Goal: Transaction & Acquisition: Purchase product/service

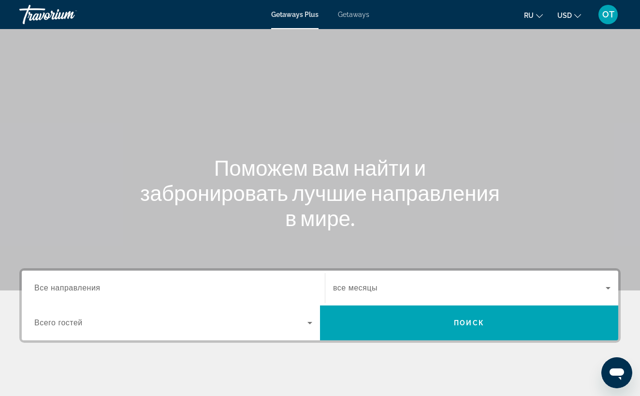
click at [355, 18] on span "Getaways" at bounding box center [353, 15] width 31 height 8
click at [48, 286] on span "Все направления" at bounding box center [67, 287] width 66 height 8
click at [48, 286] on input "Destination Все направления" at bounding box center [173, 288] width 278 height 12
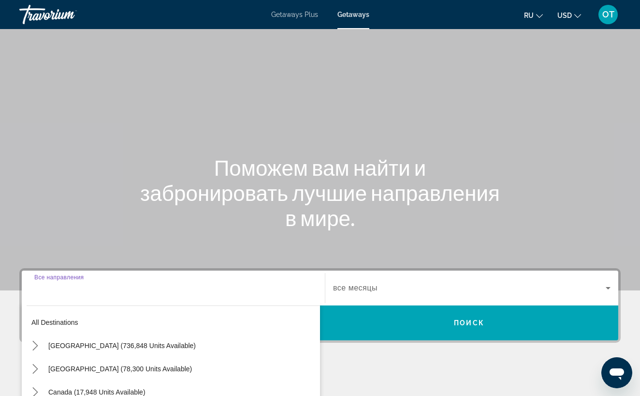
scroll to position [162, 0]
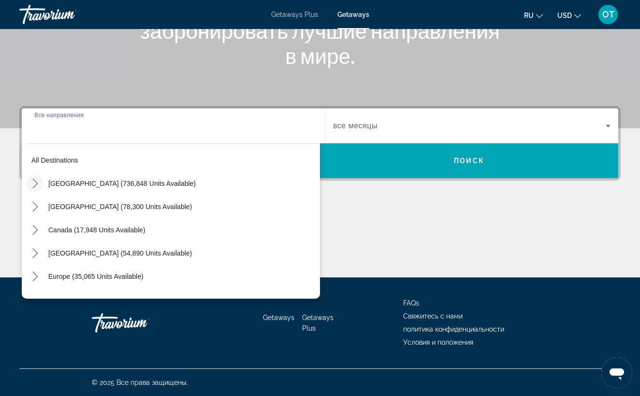
click at [36, 184] on icon "Toggle United States (736,848 units available) submenu" at bounding box center [35, 183] width 10 height 10
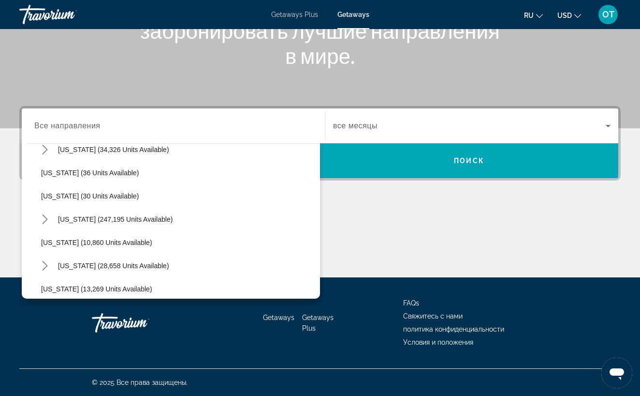
scroll to position [128, 0]
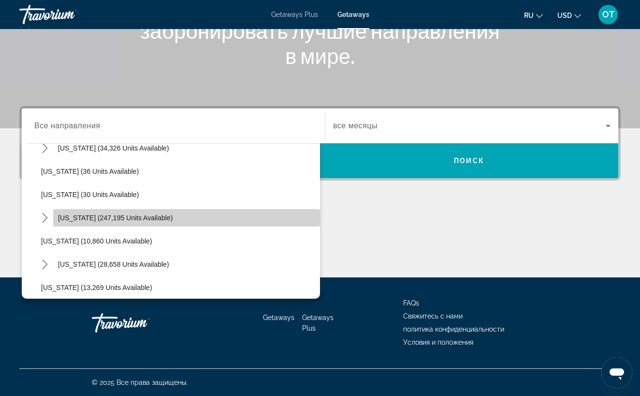
click at [92, 221] on span "Select destination: Florida (247,195 units available)" at bounding box center [186, 217] width 267 height 23
type input "**********"
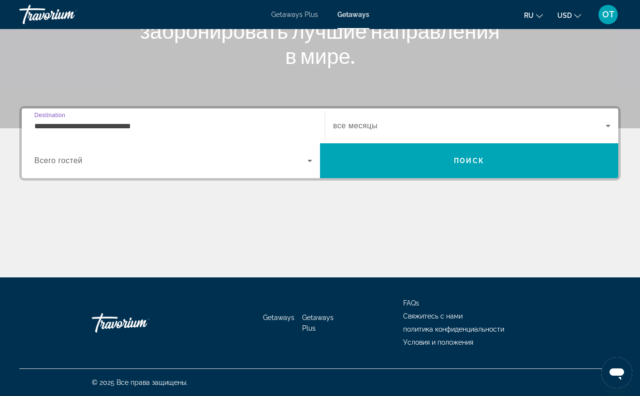
click at [610, 127] on icon "Search widget" at bounding box center [609, 126] width 12 height 12
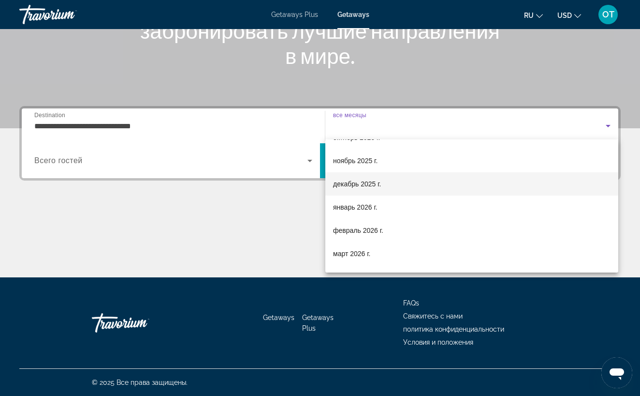
scroll to position [43, 0]
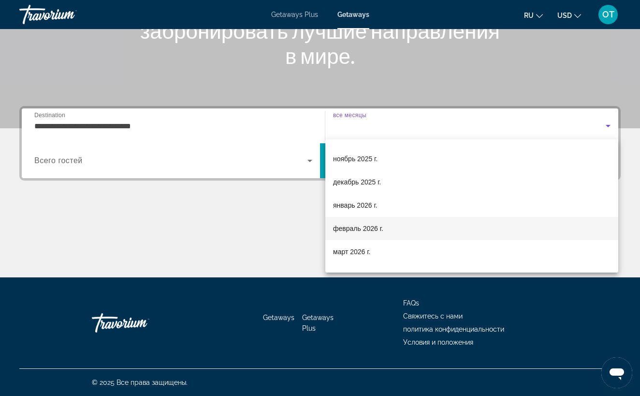
click at [487, 225] on mat-option "февраль 2026 г." at bounding box center [471, 228] width 293 height 23
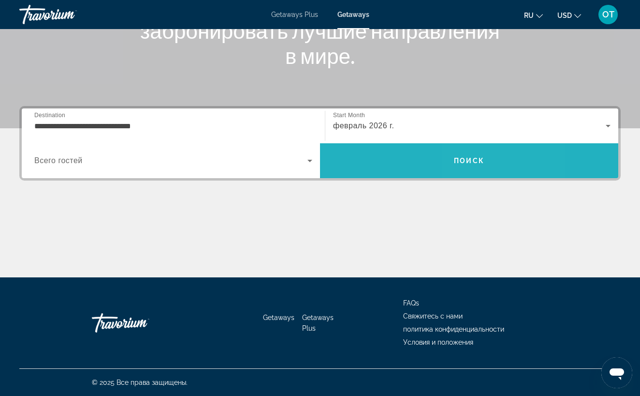
click at [484, 159] on span "Поиск" at bounding box center [469, 161] width 30 height 8
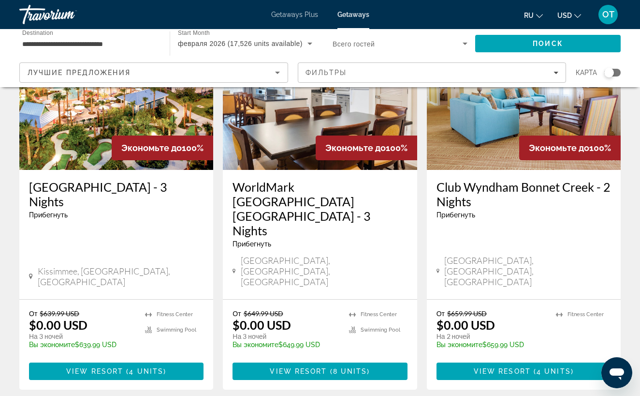
scroll to position [126, 0]
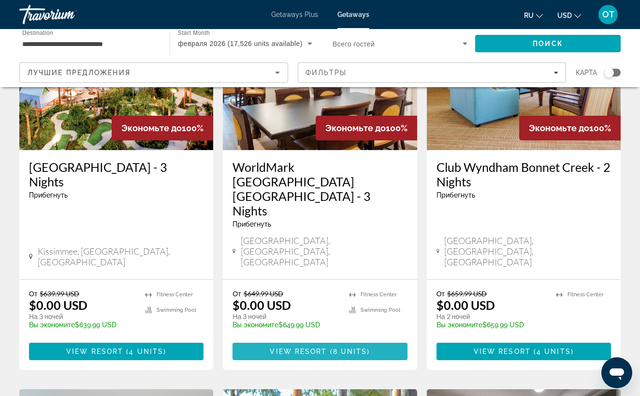
click at [327, 347] on span "Main content" at bounding box center [328, 351] width 3 height 8
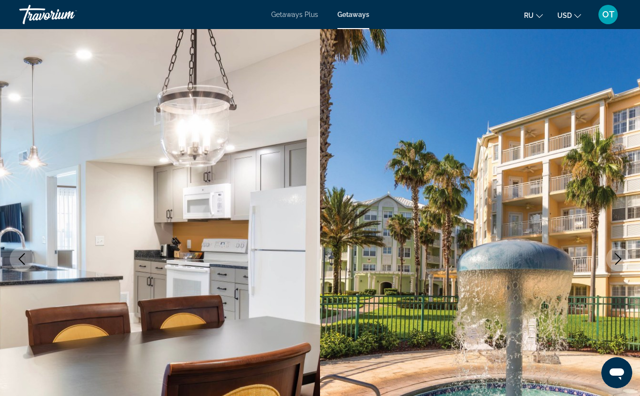
click at [619, 256] on icon "Next image" at bounding box center [619, 259] width 6 height 12
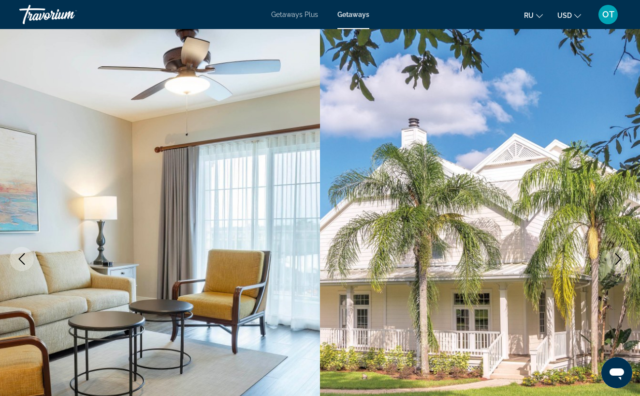
click at [619, 256] on icon "Next image" at bounding box center [619, 259] width 6 height 12
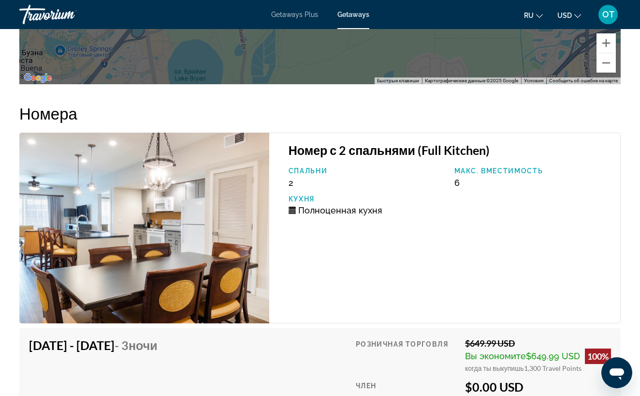
scroll to position [1931, 0]
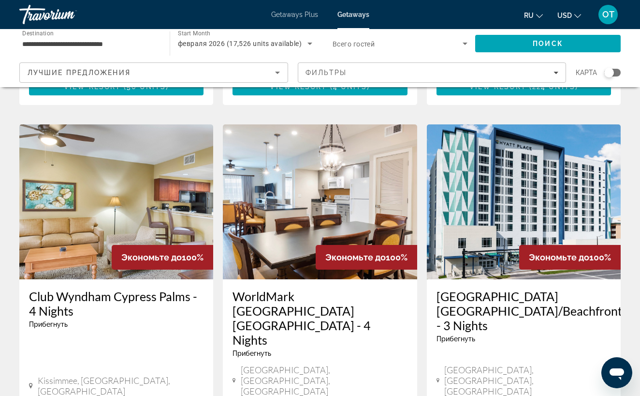
scroll to position [770, 0]
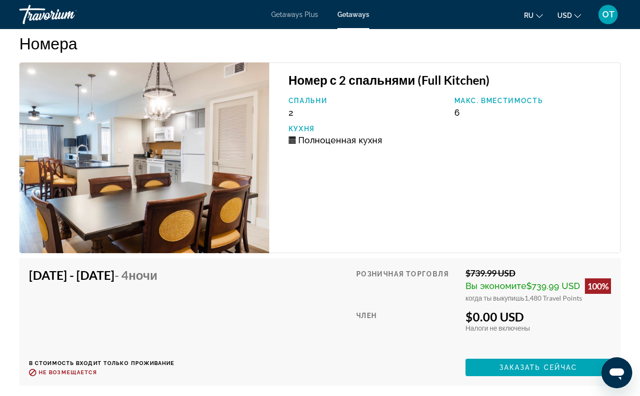
scroll to position [1998, 0]
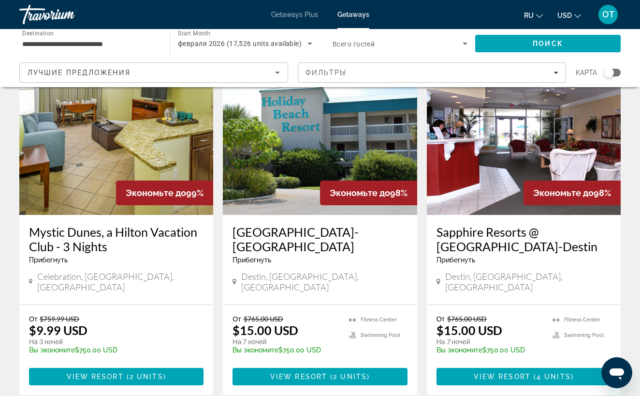
scroll to position [1232, 0]
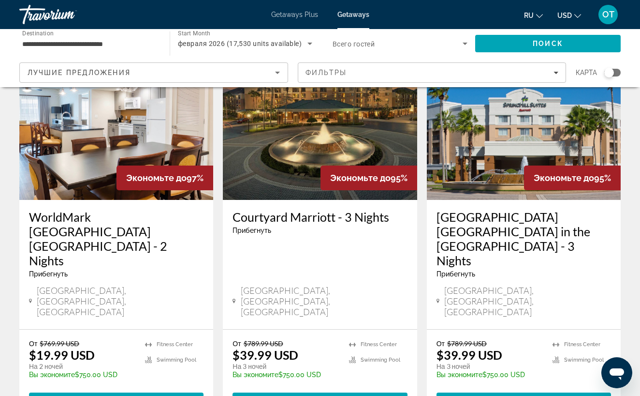
scroll to position [80, 0]
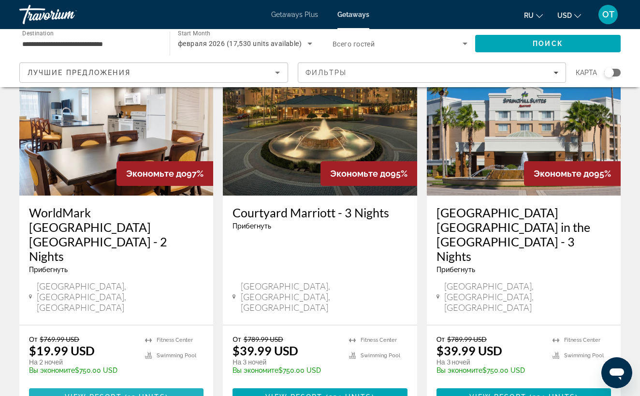
click at [137, 393] on span "12 units" at bounding box center [147, 397] width 38 height 8
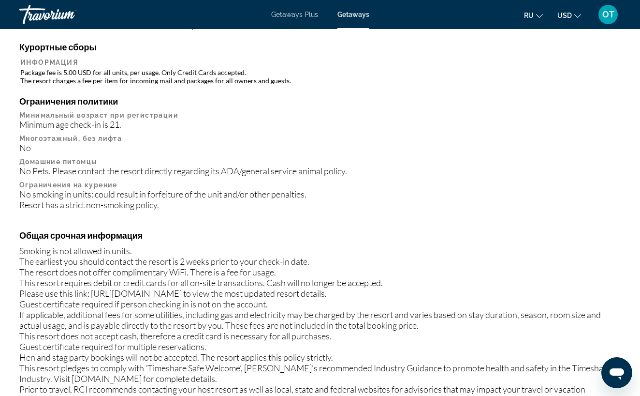
scroll to position [1178, 0]
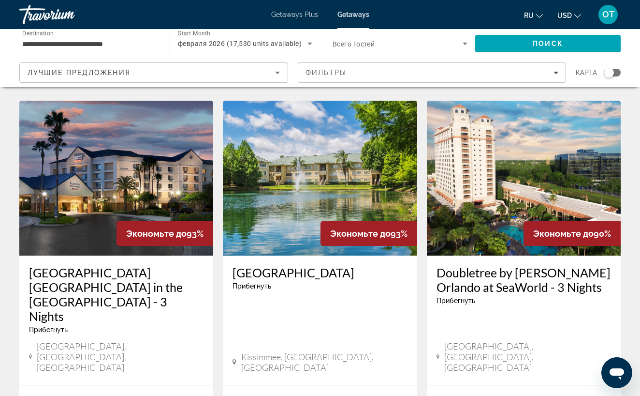
scroll to position [795, 0]
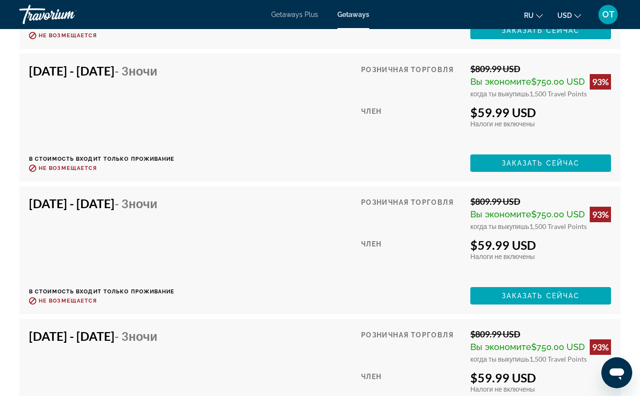
scroll to position [5127, 0]
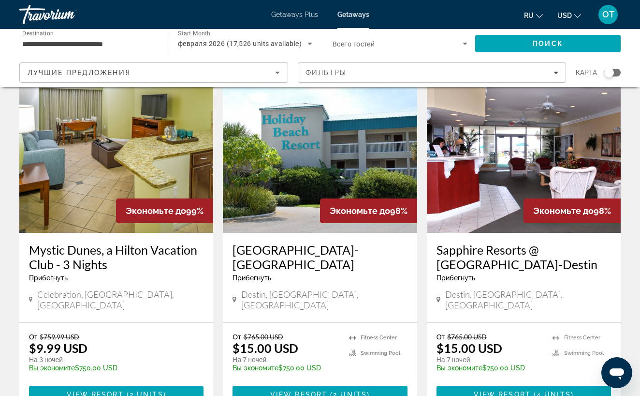
scroll to position [1256, 0]
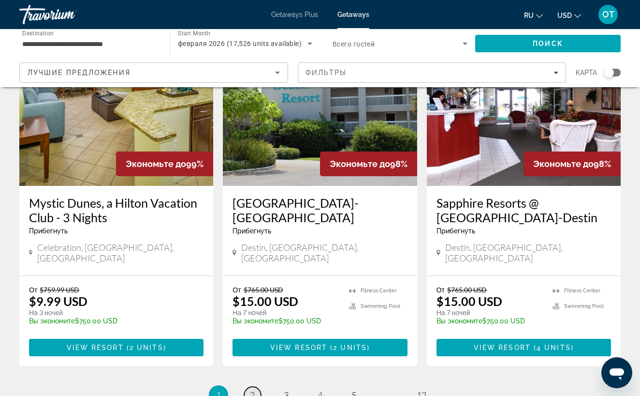
click at [251, 389] on span "2" at bounding box center [252, 394] width 5 height 11
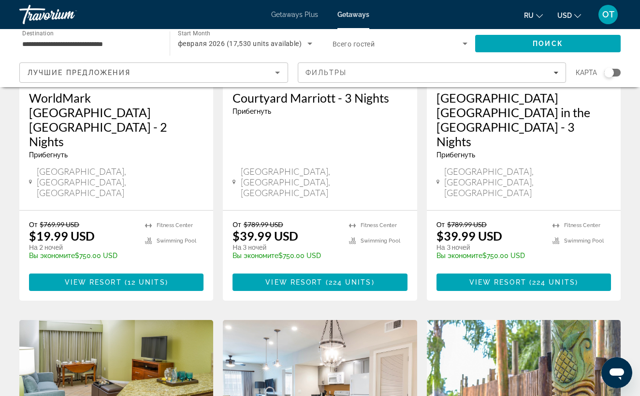
scroll to position [195, 0]
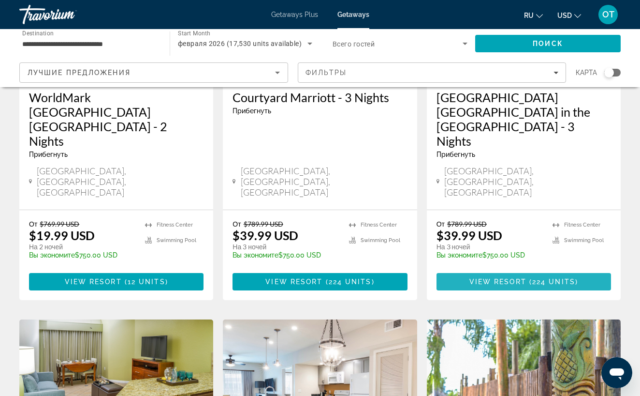
click at [488, 278] on span "View Resort" at bounding box center [498, 282] width 57 height 8
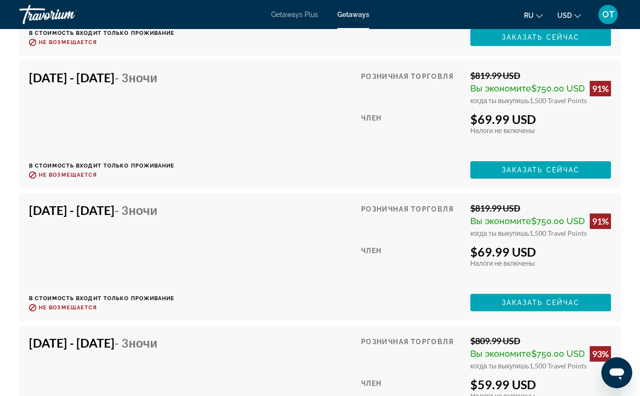
scroll to position [4994, 0]
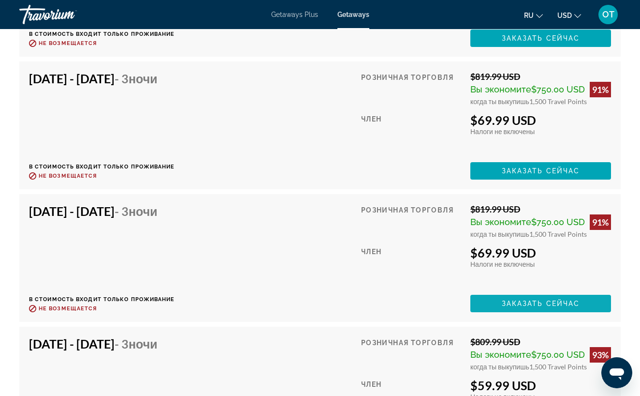
click at [525, 307] on span "Заказать сейчас" at bounding box center [541, 303] width 78 height 8
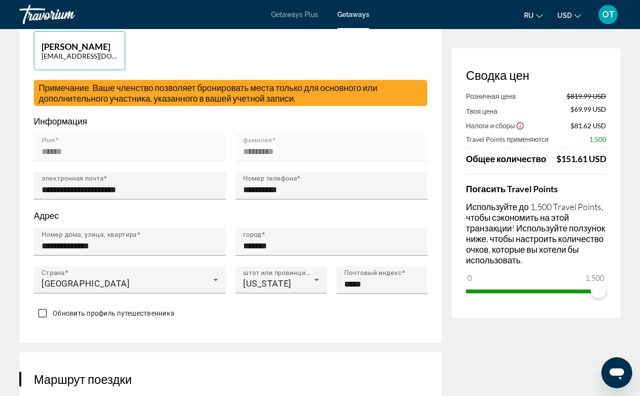
scroll to position [297, 0]
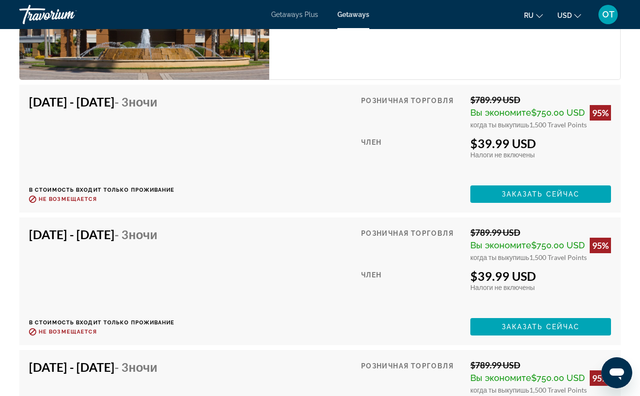
scroll to position [1798, 0]
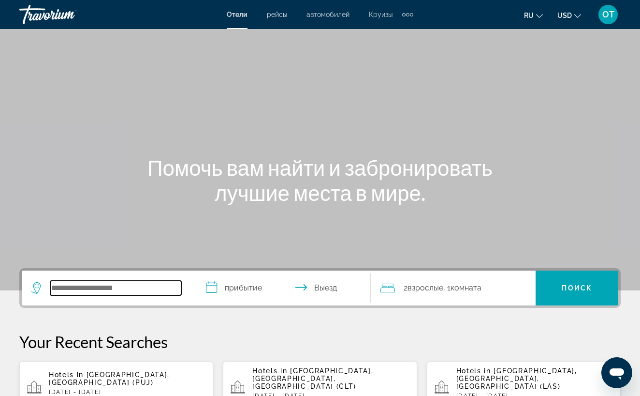
click at [91, 289] on input "Search hotel destination" at bounding box center [115, 287] width 131 height 15
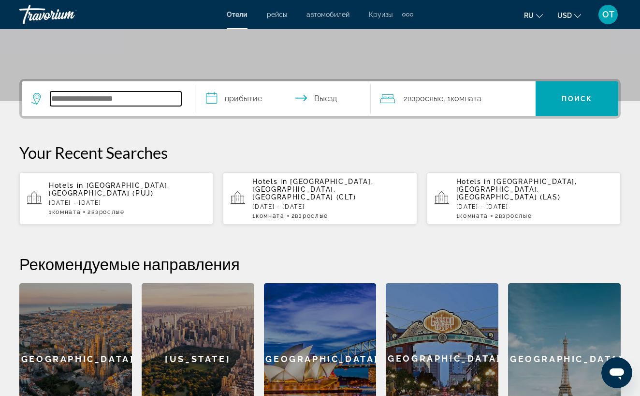
scroll to position [236, 0]
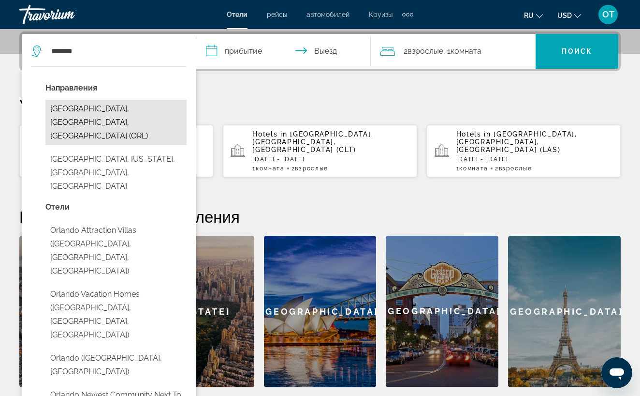
click at [131, 111] on button "[GEOGRAPHIC_DATA], [GEOGRAPHIC_DATA], [GEOGRAPHIC_DATA] (ORL)" at bounding box center [115, 122] width 141 height 45
type input "**********"
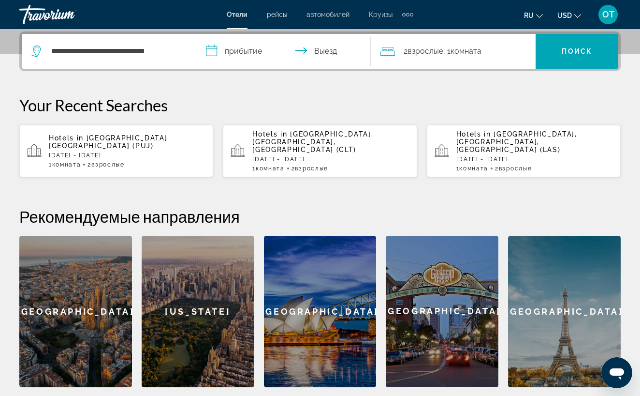
click at [231, 54] on input "**********" at bounding box center [285, 53] width 178 height 38
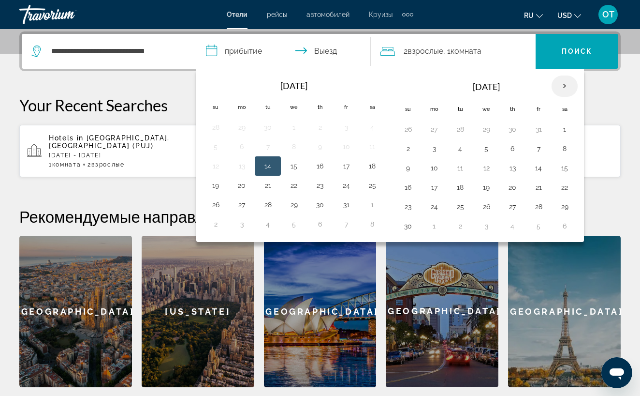
click at [567, 88] on th "Next month" at bounding box center [565, 85] width 26 height 21
click at [518, 209] on button "26" at bounding box center [512, 207] width 15 height 14
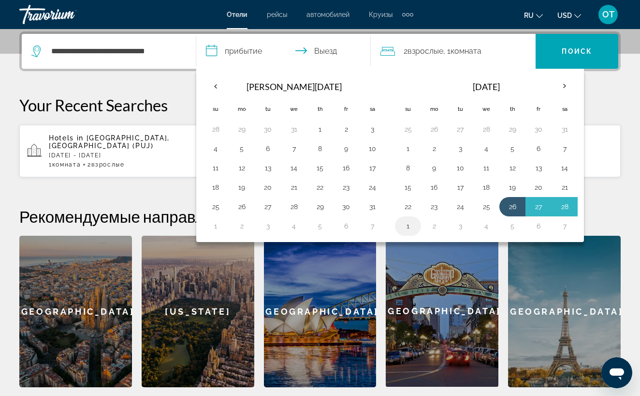
click at [410, 225] on button "1" at bounding box center [407, 226] width 15 height 14
type input "**********"
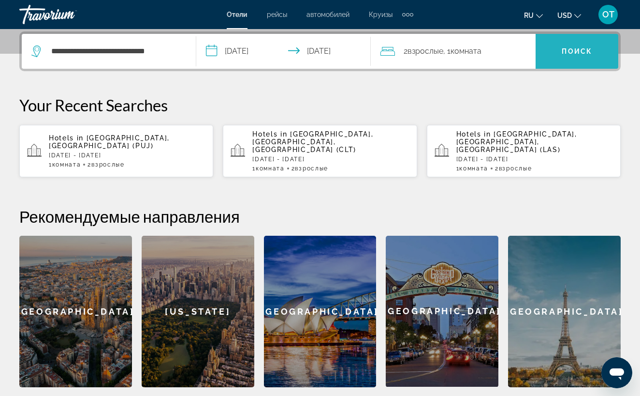
click at [564, 54] on span "Поиск" at bounding box center [577, 51] width 30 height 8
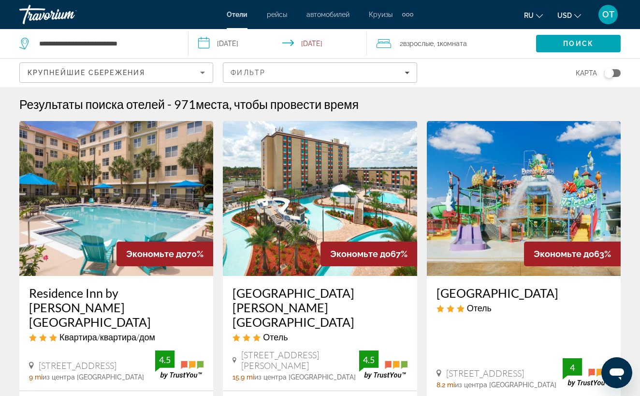
click at [202, 73] on icon "Sort by" at bounding box center [202, 73] width 5 height 2
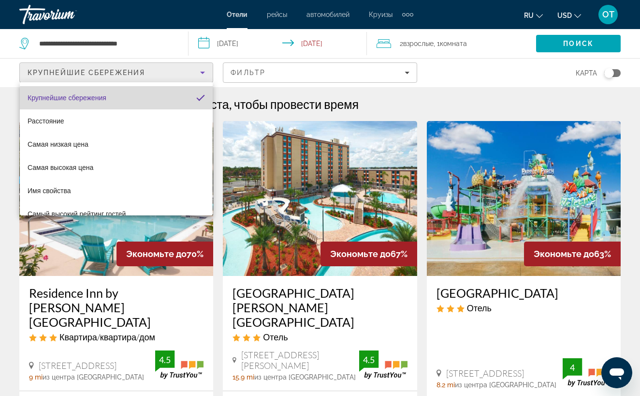
click at [148, 99] on mat-option "Крупнейшие сбережения" at bounding box center [116, 97] width 193 height 23
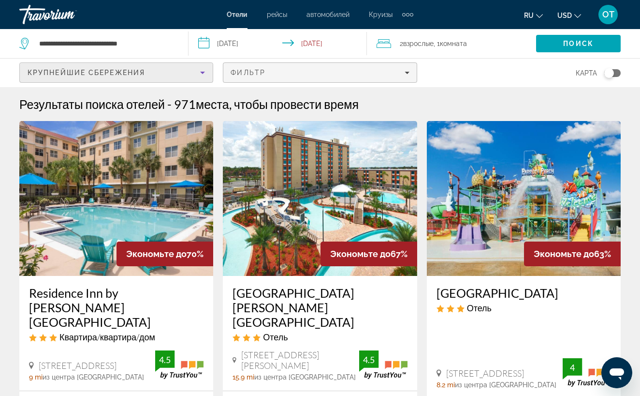
click at [407, 74] on icon "Filters" at bounding box center [407, 73] width 5 height 2
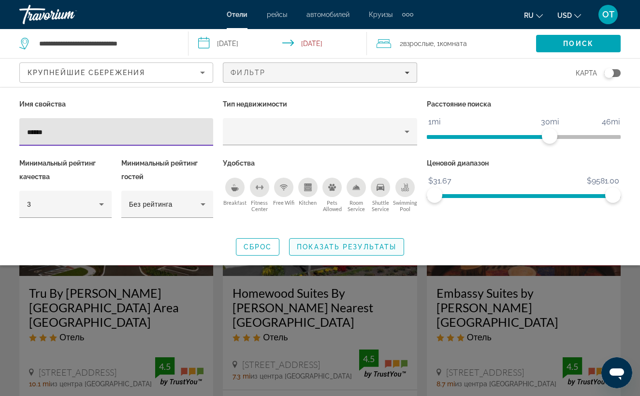
type input "******"
click at [348, 247] on span "Показать результаты" at bounding box center [347, 247] width 100 height 8
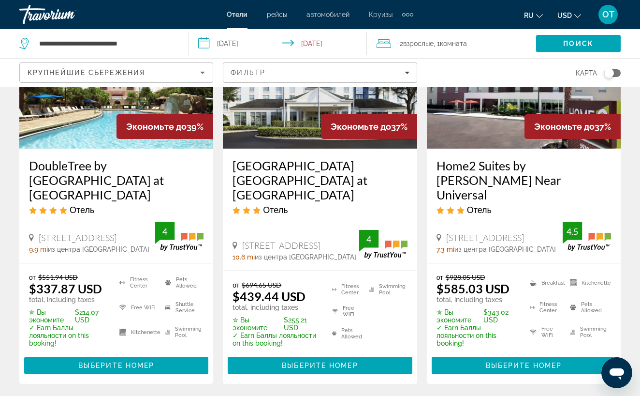
scroll to position [536, 0]
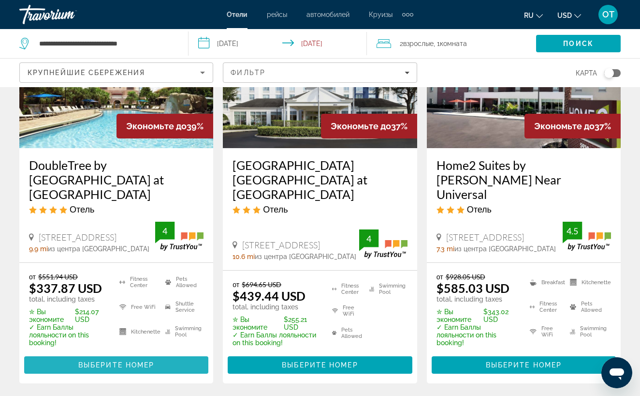
click at [112, 361] on span "Выберите номер" at bounding box center [116, 365] width 76 height 8
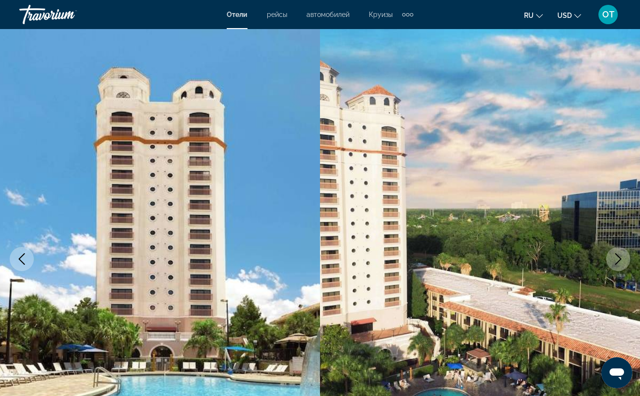
click at [618, 258] on icon "Next image" at bounding box center [619, 259] width 12 height 12
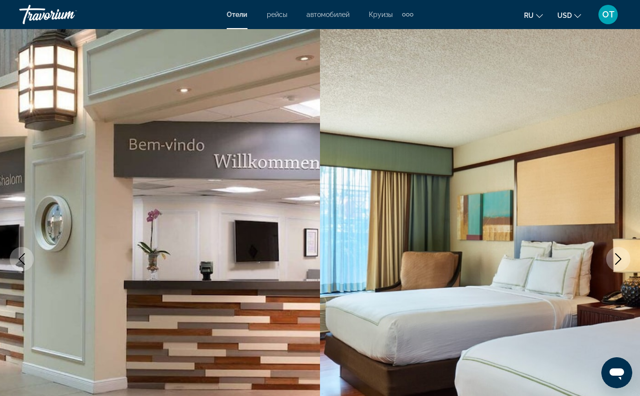
click at [618, 258] on icon "Next image" at bounding box center [619, 259] width 12 height 12
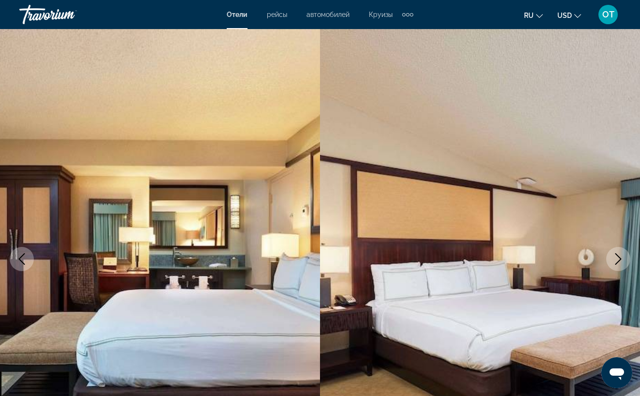
click at [620, 260] on icon "Next image" at bounding box center [619, 259] width 6 height 12
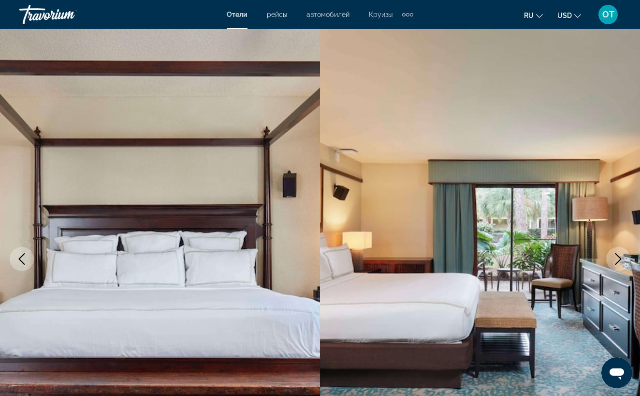
click at [620, 260] on icon "Next image" at bounding box center [619, 259] width 6 height 12
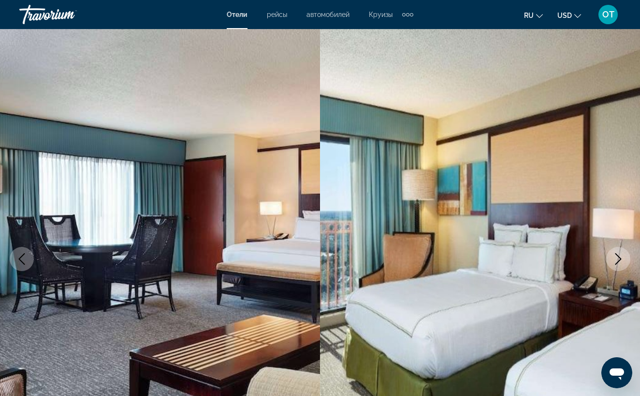
click at [620, 260] on icon "Next image" at bounding box center [619, 259] width 6 height 12
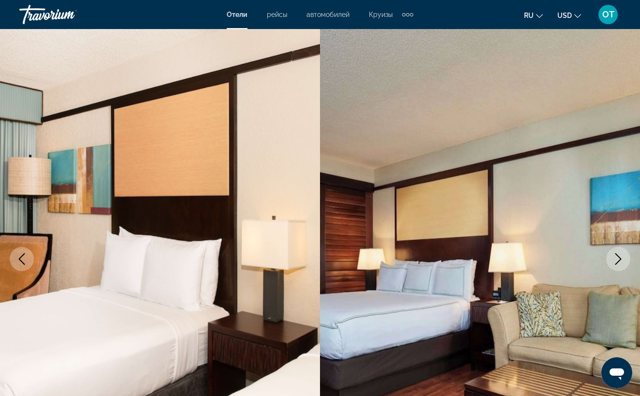
click at [620, 260] on icon "Next image" at bounding box center [619, 259] width 6 height 12
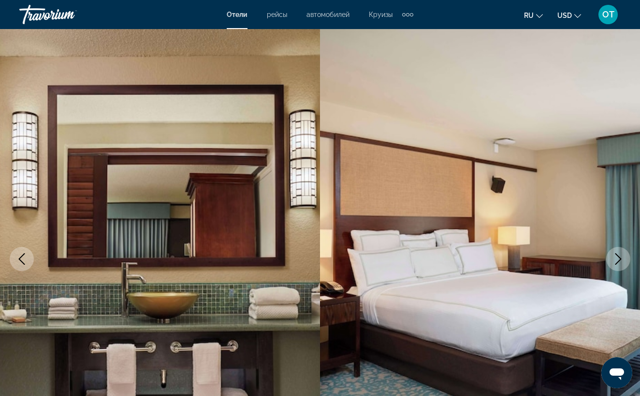
click at [620, 260] on icon "Next image" at bounding box center [619, 259] width 6 height 12
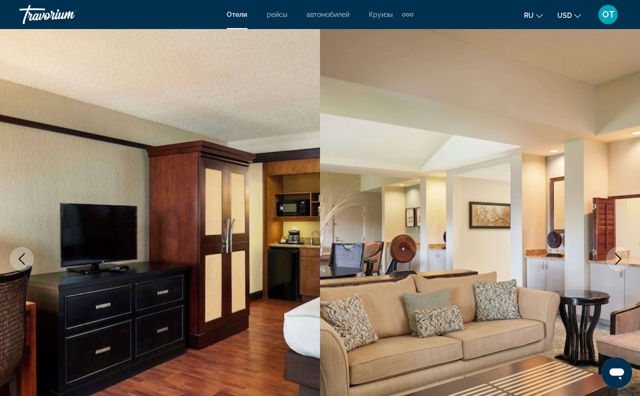
click at [620, 260] on icon "Next image" at bounding box center [619, 259] width 6 height 12
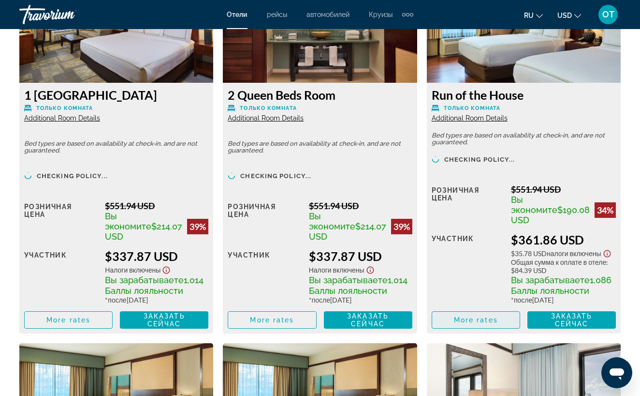
scroll to position [1582, 0]
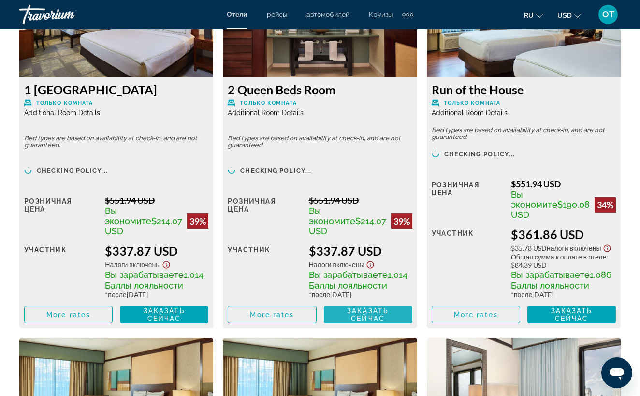
click at [365, 322] on span "Заказать сейчас" at bounding box center [368, 314] width 42 height 15
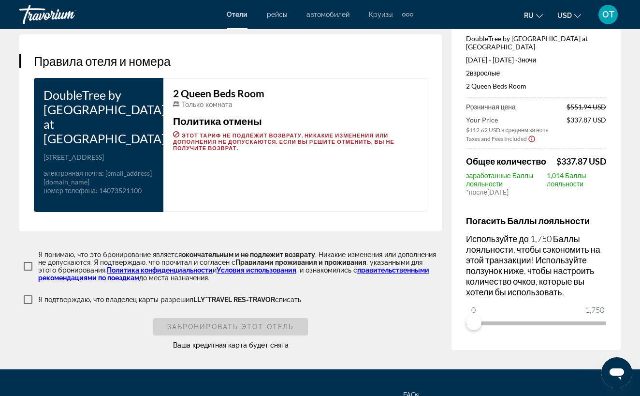
scroll to position [1277, 0]
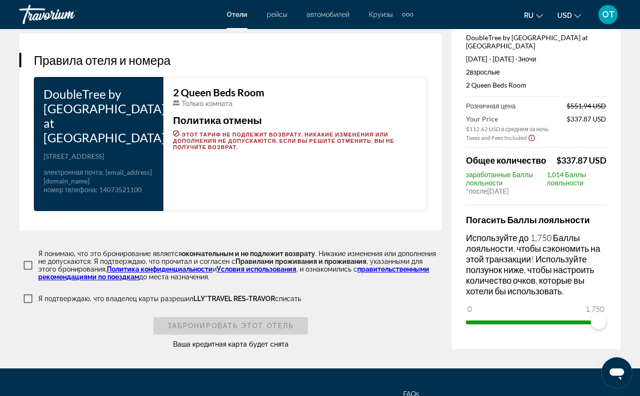
click at [606, 299] on div "Погасить Баллы лояльности Используйте до 1,750 Баллы лояльности, чтобы сэкономи…" at bounding box center [536, 267] width 140 height 125
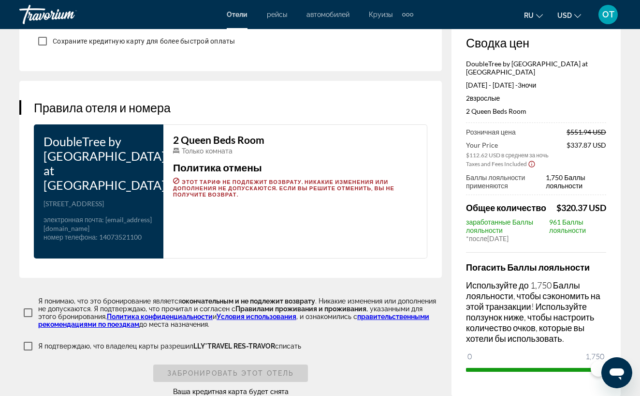
scroll to position [1219, 0]
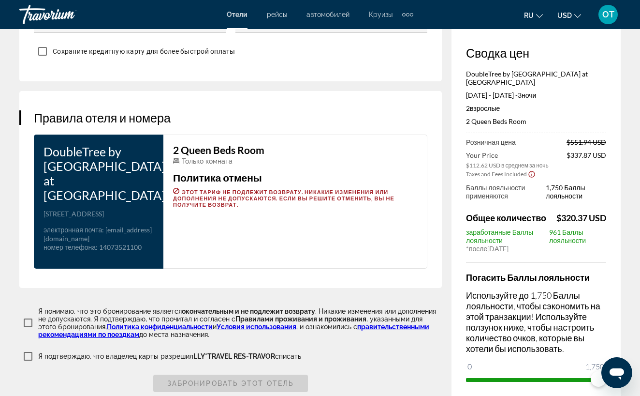
click at [468, 378] on span "ngx-slider" at bounding box center [532, 380] width 133 height 4
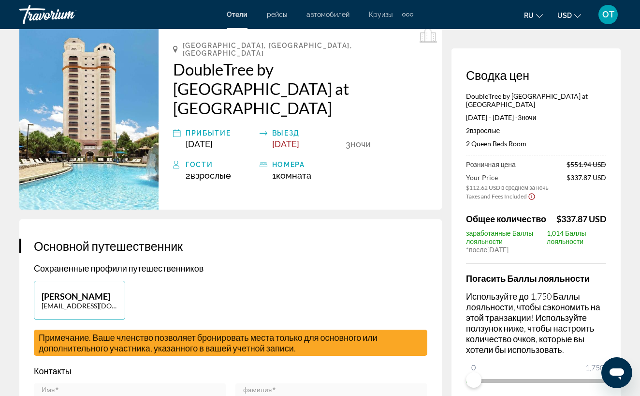
scroll to position [0, 0]
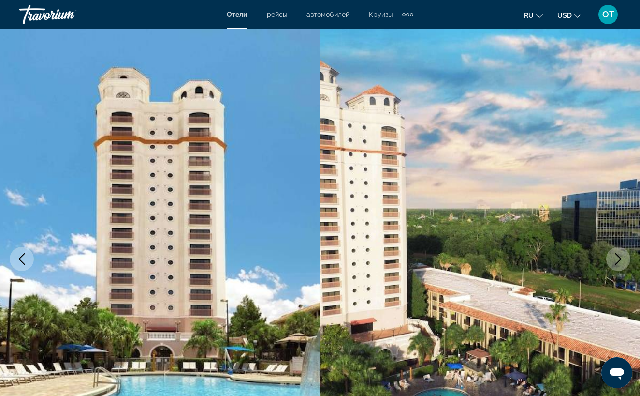
click at [618, 259] on icon "Next image" at bounding box center [619, 259] width 12 height 12
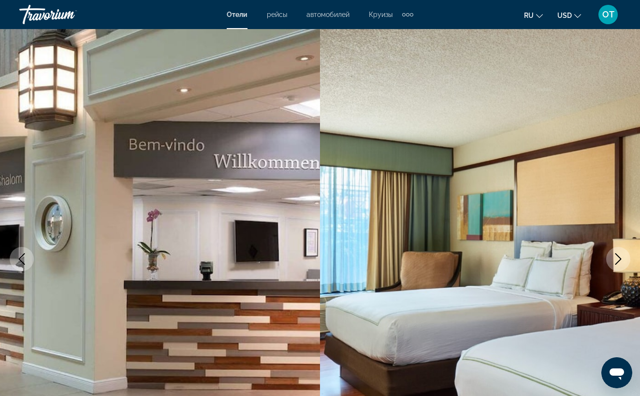
click at [618, 259] on icon "Next image" at bounding box center [619, 259] width 12 height 12
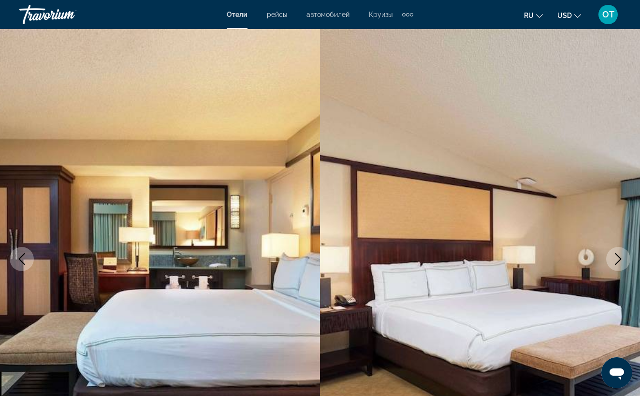
click at [618, 259] on icon "Next image" at bounding box center [619, 259] width 12 height 12
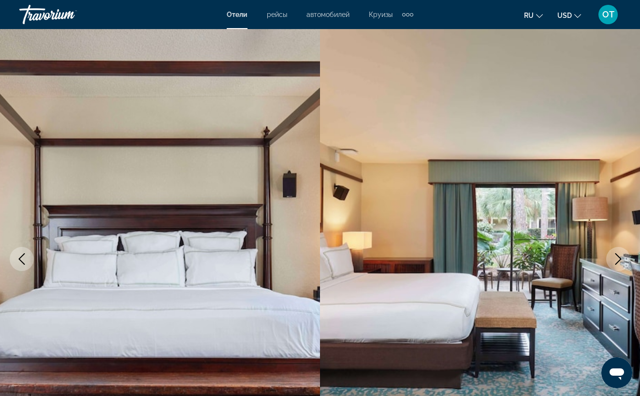
click at [618, 259] on icon "Next image" at bounding box center [619, 259] width 12 height 12
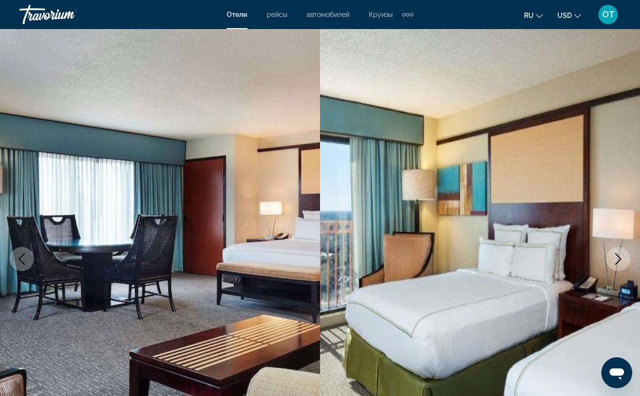
click at [618, 259] on icon "Next image" at bounding box center [619, 259] width 12 height 12
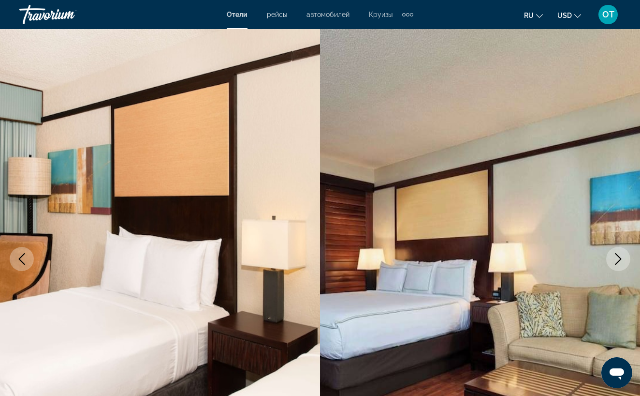
click at [618, 259] on icon "Next image" at bounding box center [619, 259] width 12 height 12
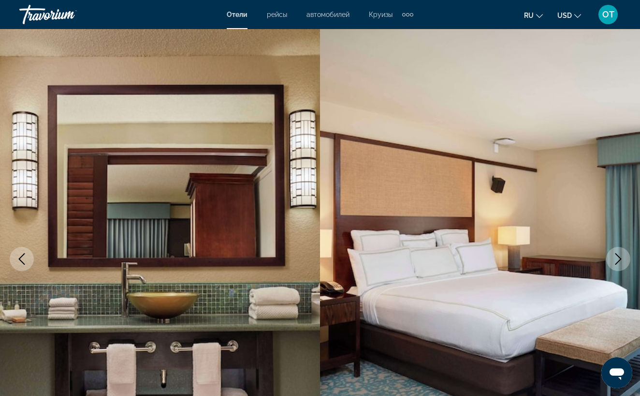
click at [618, 259] on icon "Next image" at bounding box center [619, 259] width 12 height 12
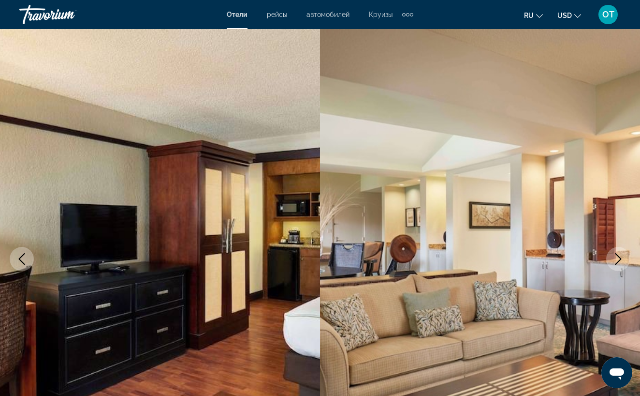
click at [618, 259] on icon "Next image" at bounding box center [619, 259] width 12 height 12
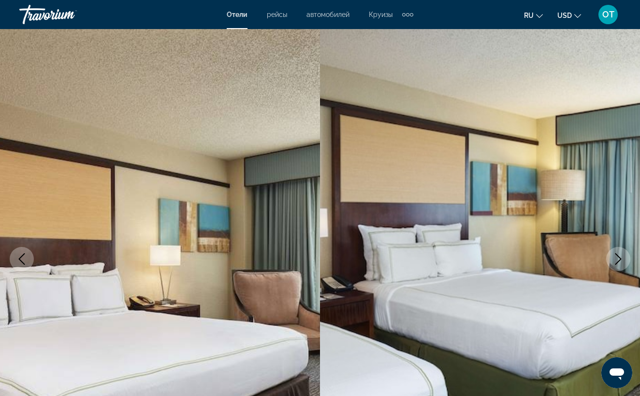
click at [618, 259] on icon "Next image" at bounding box center [619, 259] width 12 height 12
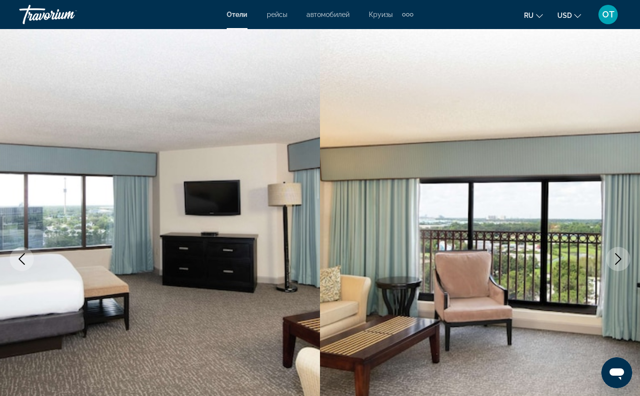
click at [619, 262] on icon "Next image" at bounding box center [619, 259] width 12 height 12
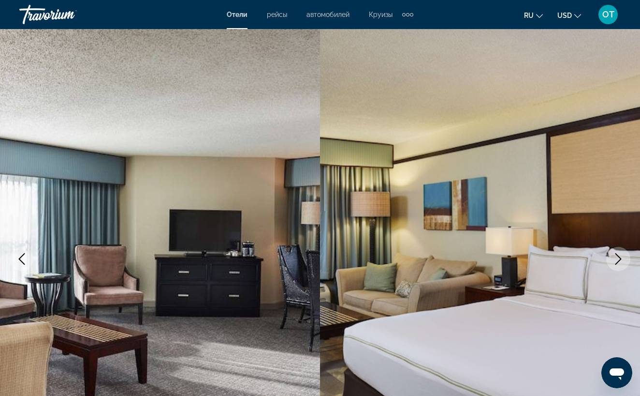
click at [620, 260] on icon "Next image" at bounding box center [619, 259] width 6 height 12
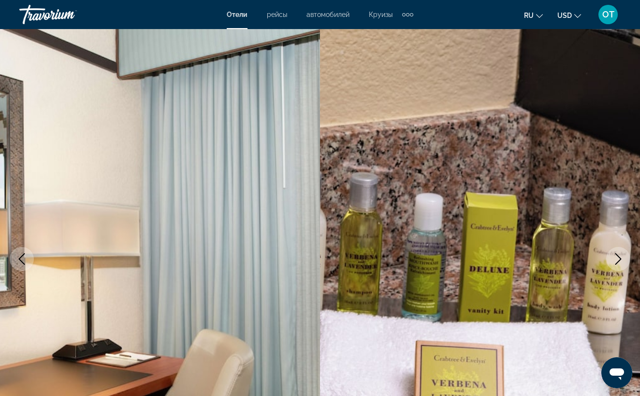
click at [620, 260] on icon "Next image" at bounding box center [619, 259] width 6 height 12
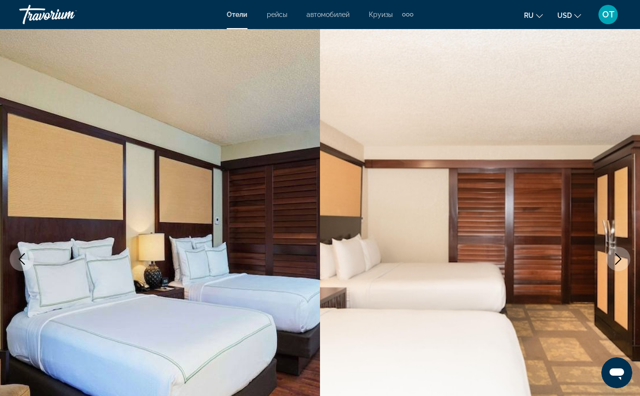
click at [620, 260] on icon "Next image" at bounding box center [619, 259] width 6 height 12
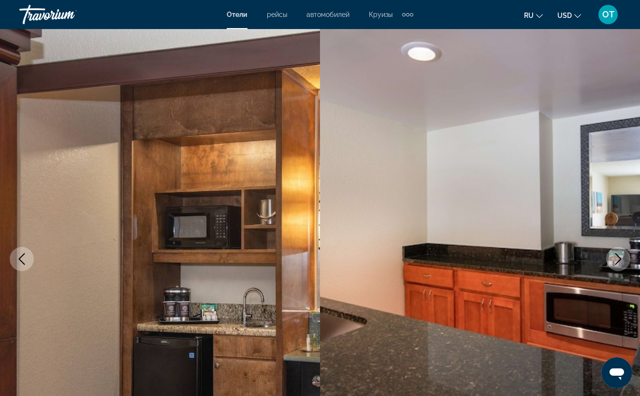
click at [620, 260] on icon "Next image" at bounding box center [619, 259] width 6 height 12
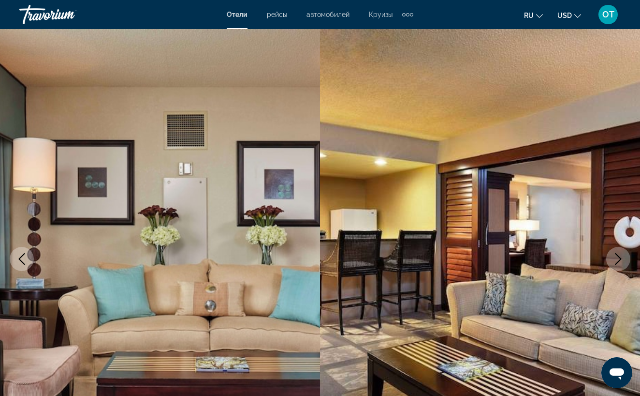
click at [620, 260] on icon "Next image" at bounding box center [619, 259] width 6 height 12
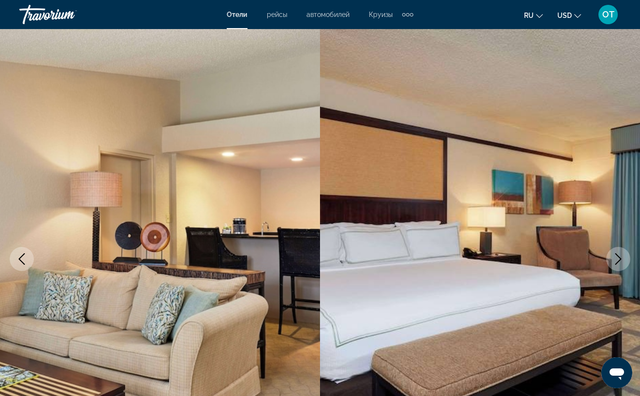
click at [620, 260] on icon "Next image" at bounding box center [619, 259] width 6 height 12
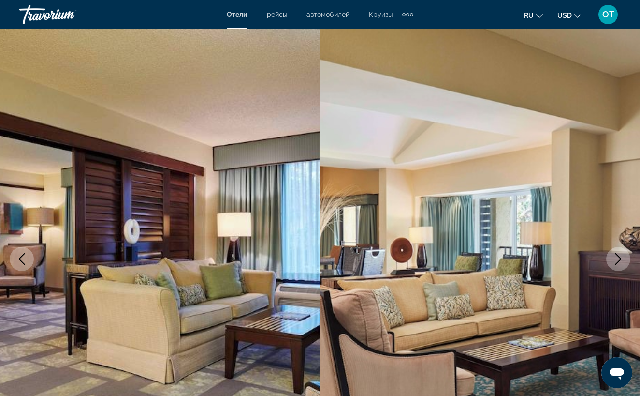
click at [620, 260] on icon "Next image" at bounding box center [619, 259] width 6 height 12
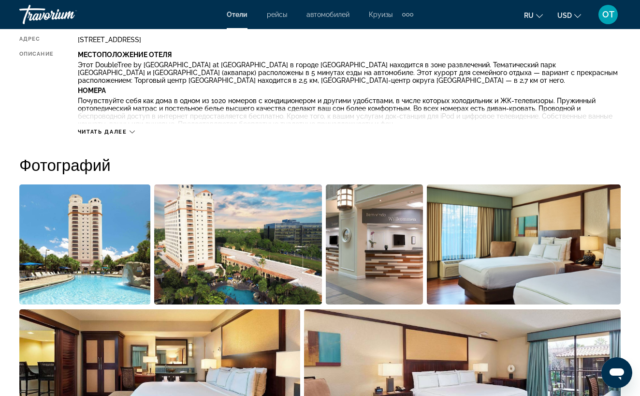
scroll to position [546, 0]
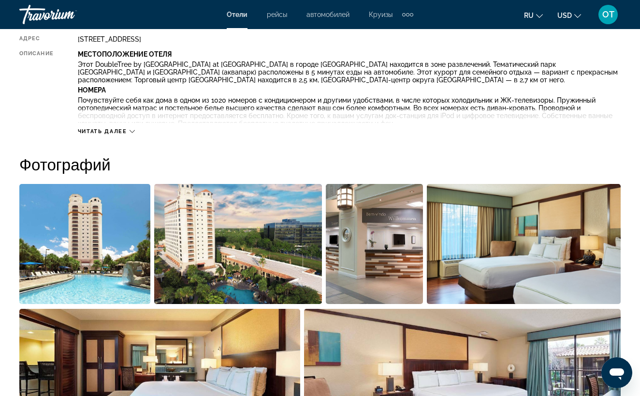
click at [132, 129] on icon "Main content" at bounding box center [132, 131] width 5 height 5
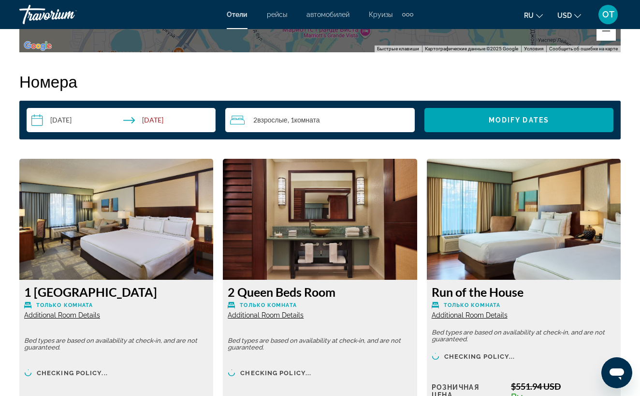
scroll to position [1495, 0]
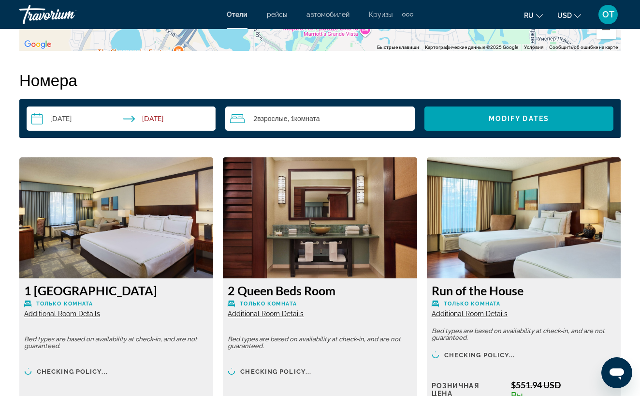
click at [361, 252] on img "Main content" at bounding box center [320, 217] width 194 height 121
click at [284, 313] on span "Additional Room Details" at bounding box center [266, 314] width 76 height 8
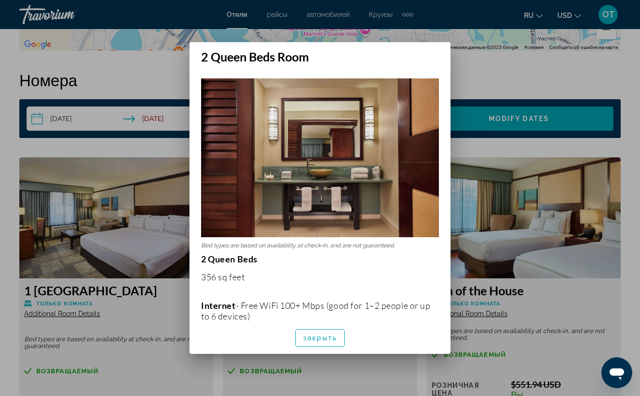
click at [547, 292] on div at bounding box center [320, 198] width 640 height 396
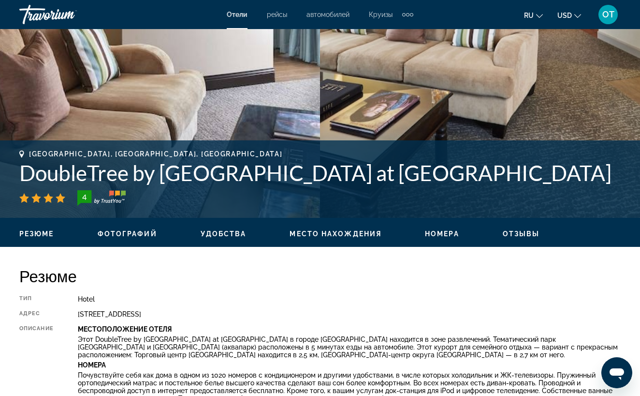
scroll to position [270, 0]
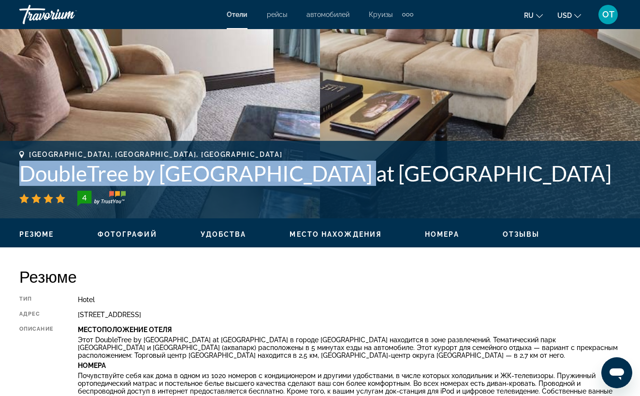
drag, startPoint x: 22, startPoint y: 175, endPoint x: 331, endPoint y: 181, distance: 309.6
click at [331, 181] on h1 "DoubleTree by [GEOGRAPHIC_DATA] at [GEOGRAPHIC_DATA]" at bounding box center [320, 173] width 602 height 25
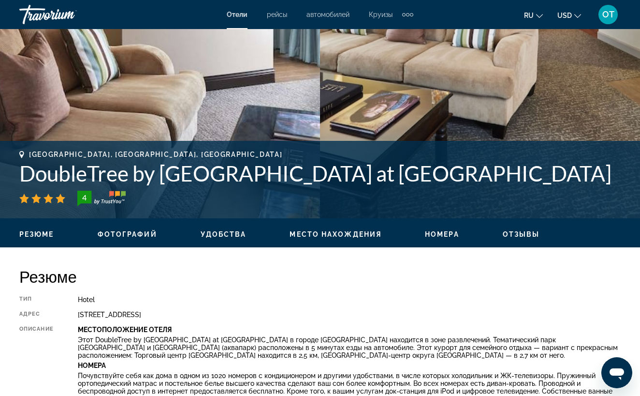
click at [325, 194] on div "4" at bounding box center [320, 198] width 602 height 15
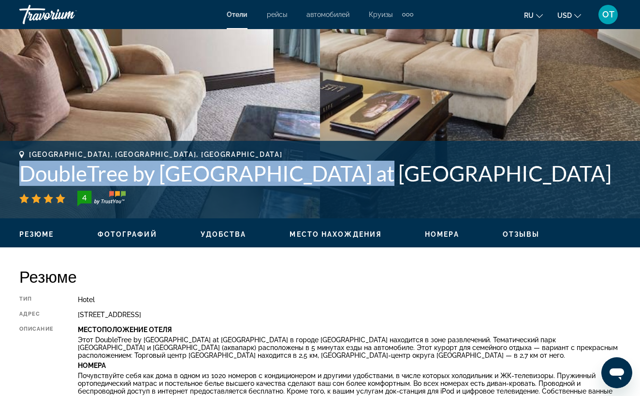
drag, startPoint x: 21, startPoint y: 177, endPoint x: 355, endPoint y: 175, distance: 333.7
click at [355, 175] on h1 "DoubleTree by [GEOGRAPHIC_DATA] at [GEOGRAPHIC_DATA]" at bounding box center [320, 173] width 602 height 25
copy h1 "DoubleTree by [GEOGRAPHIC_DATA]"
